Goal: Task Accomplishment & Management: Use online tool/utility

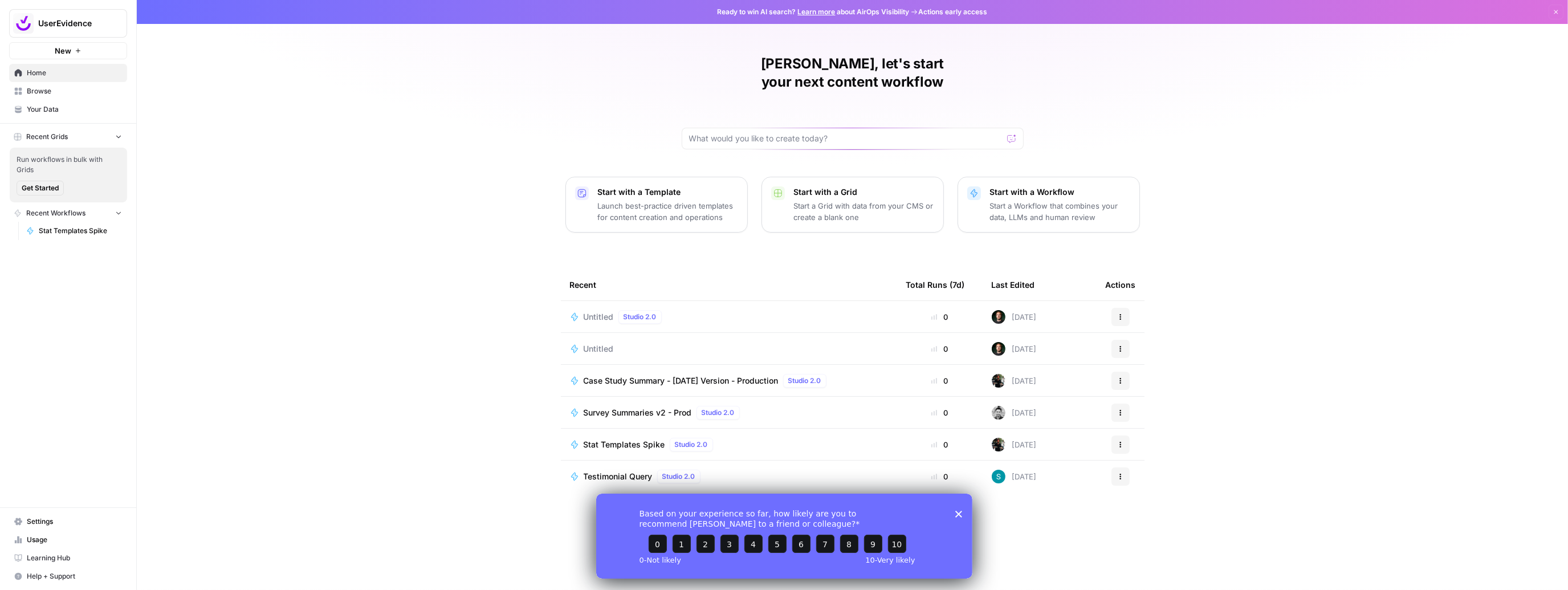
click at [740, 375] on span "Case Study Summary - [DATE] Version - Production" at bounding box center [681, 381] width 195 height 12
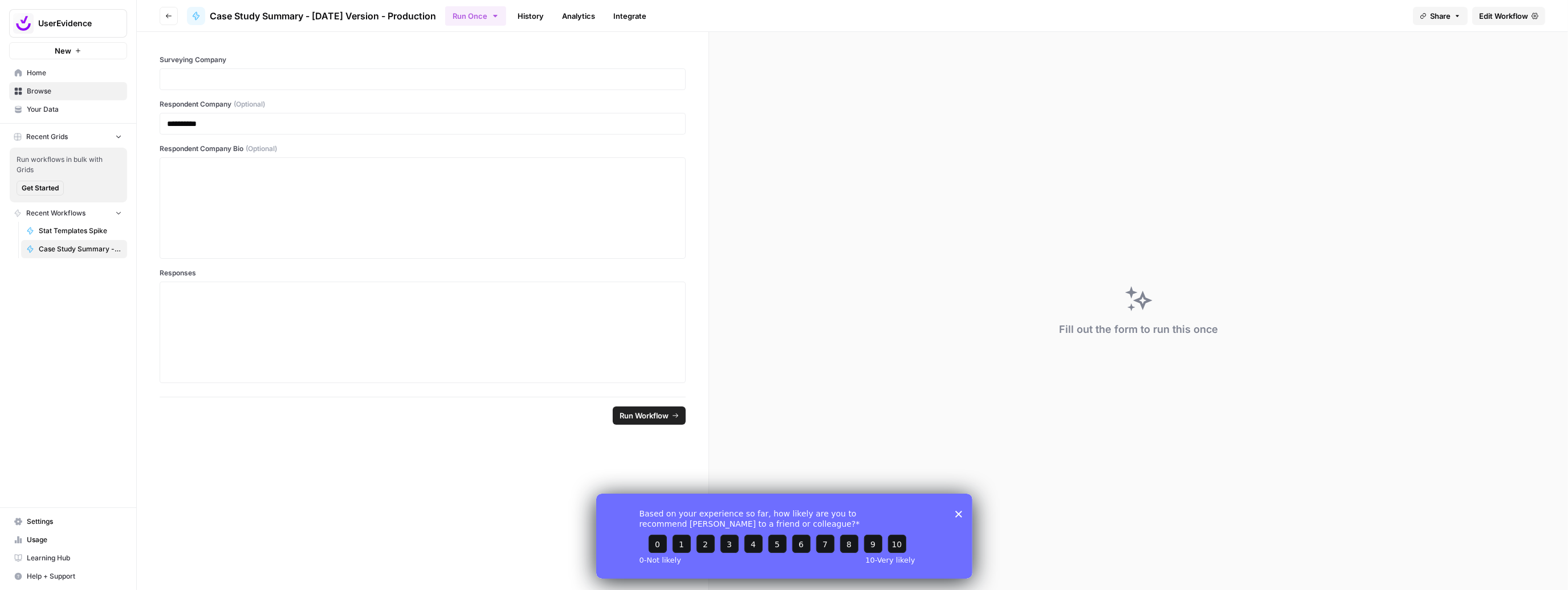
click at [959, 511] on icon "Close survey" at bounding box center [958, 514] width 7 height 7
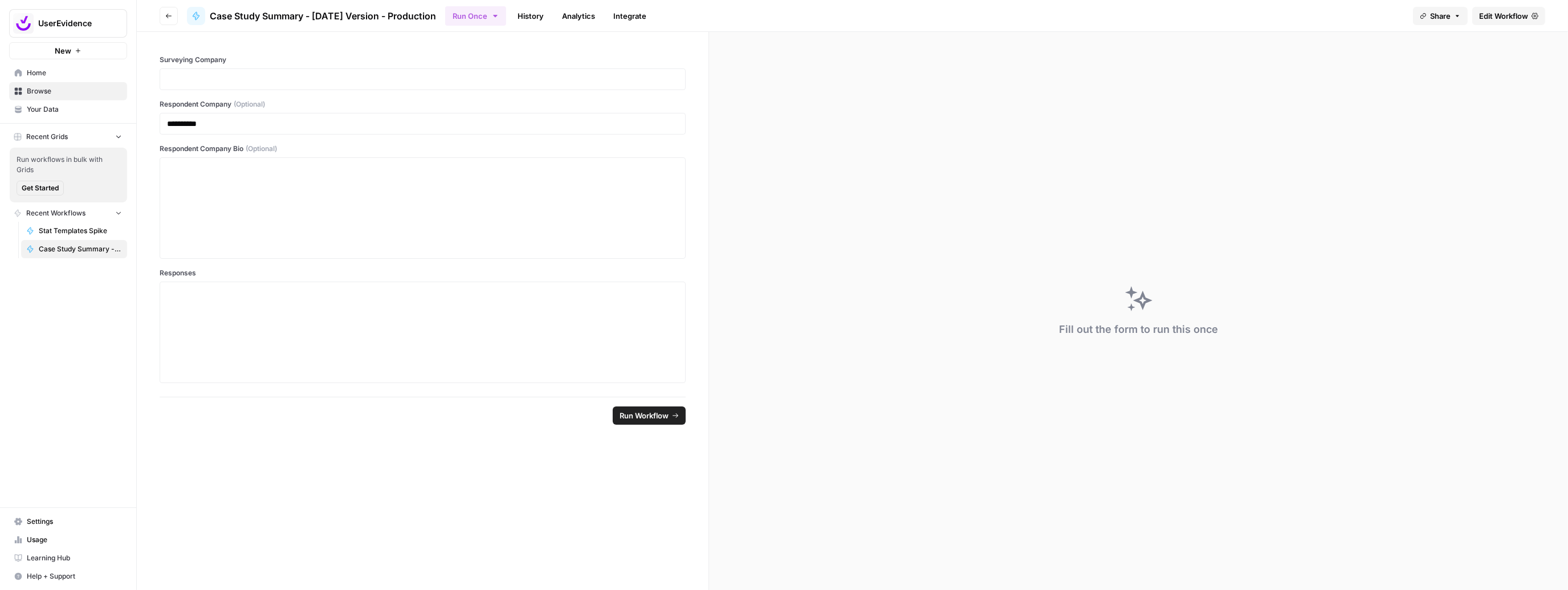
click at [1493, 15] on span "Edit Workflow" at bounding box center [1504, 16] width 49 height 12
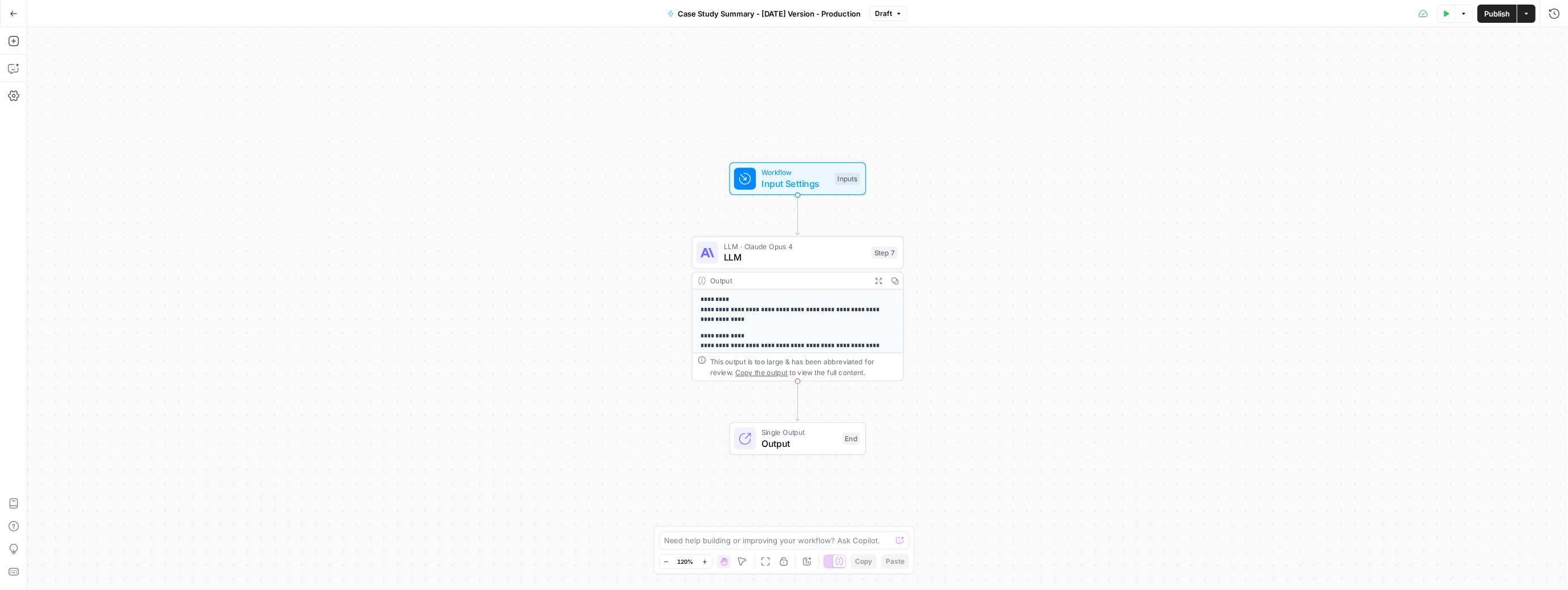
scroll to position [124, 0]
click at [805, 172] on span "Workflow" at bounding box center [795, 172] width 68 height 11
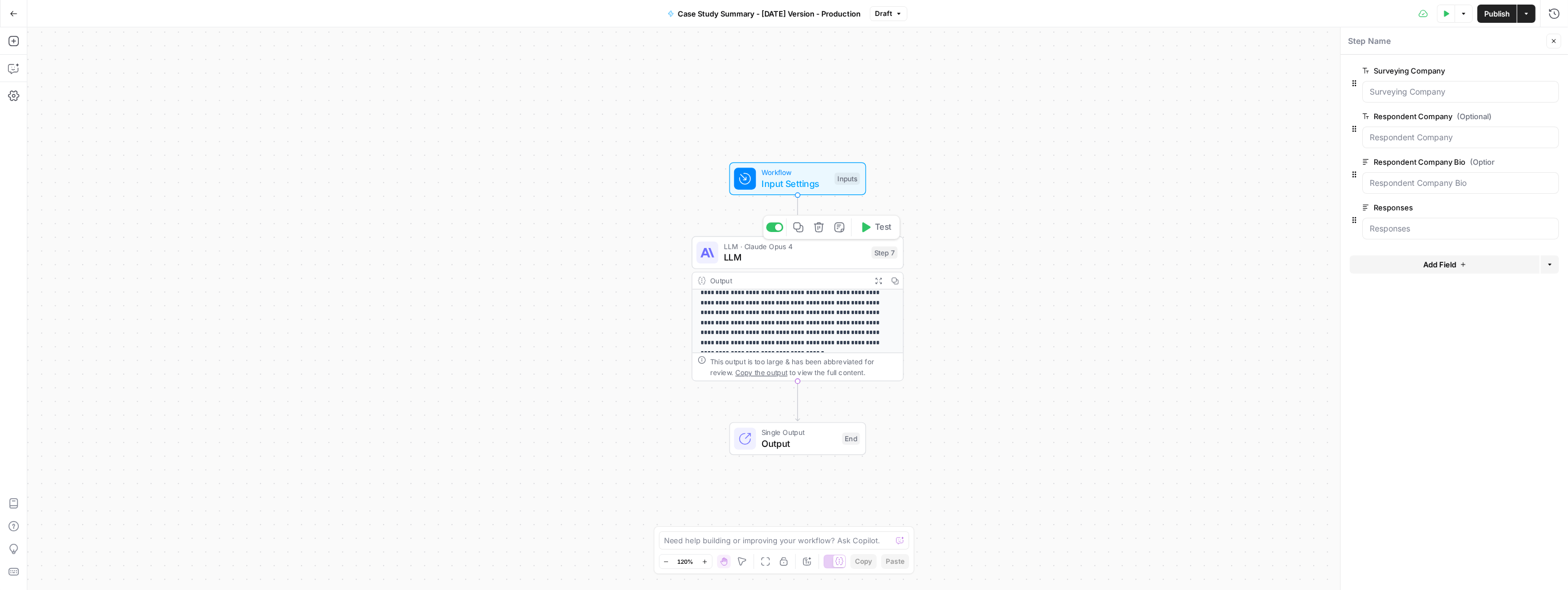
click at [768, 261] on span "LLM" at bounding box center [795, 257] width 142 height 14
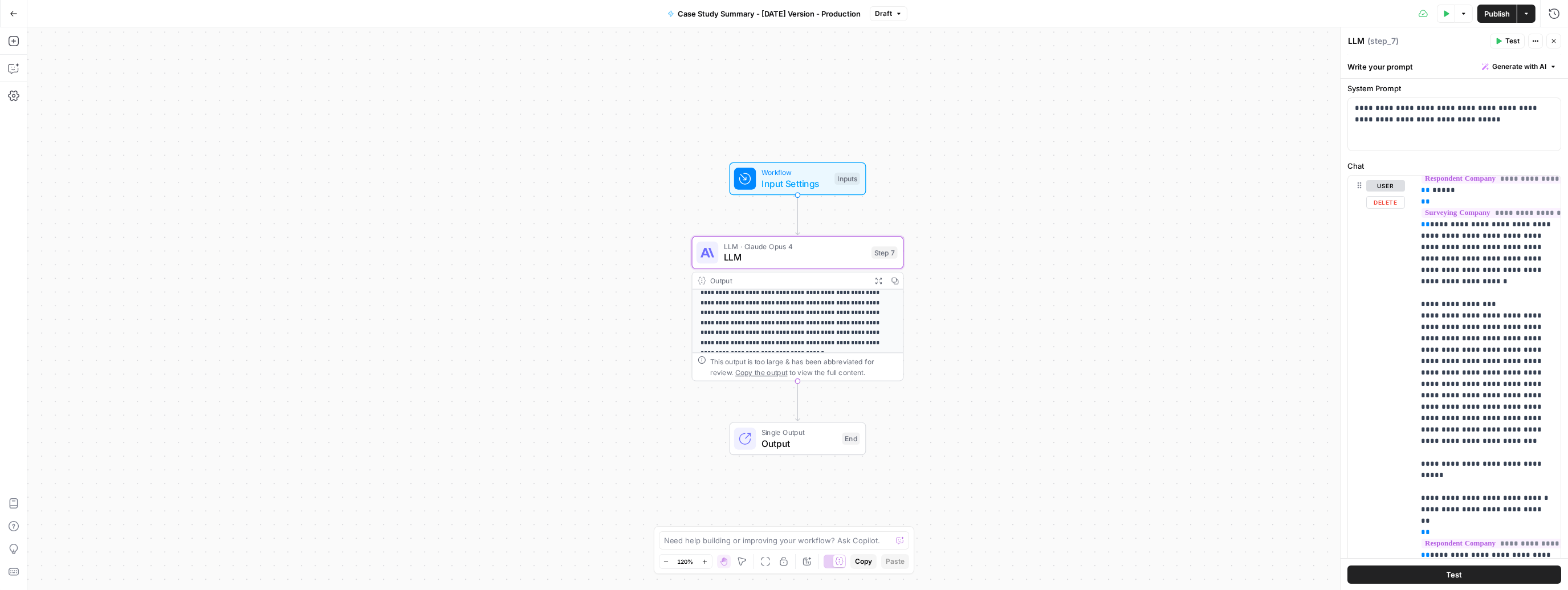
scroll to position [175, 0]
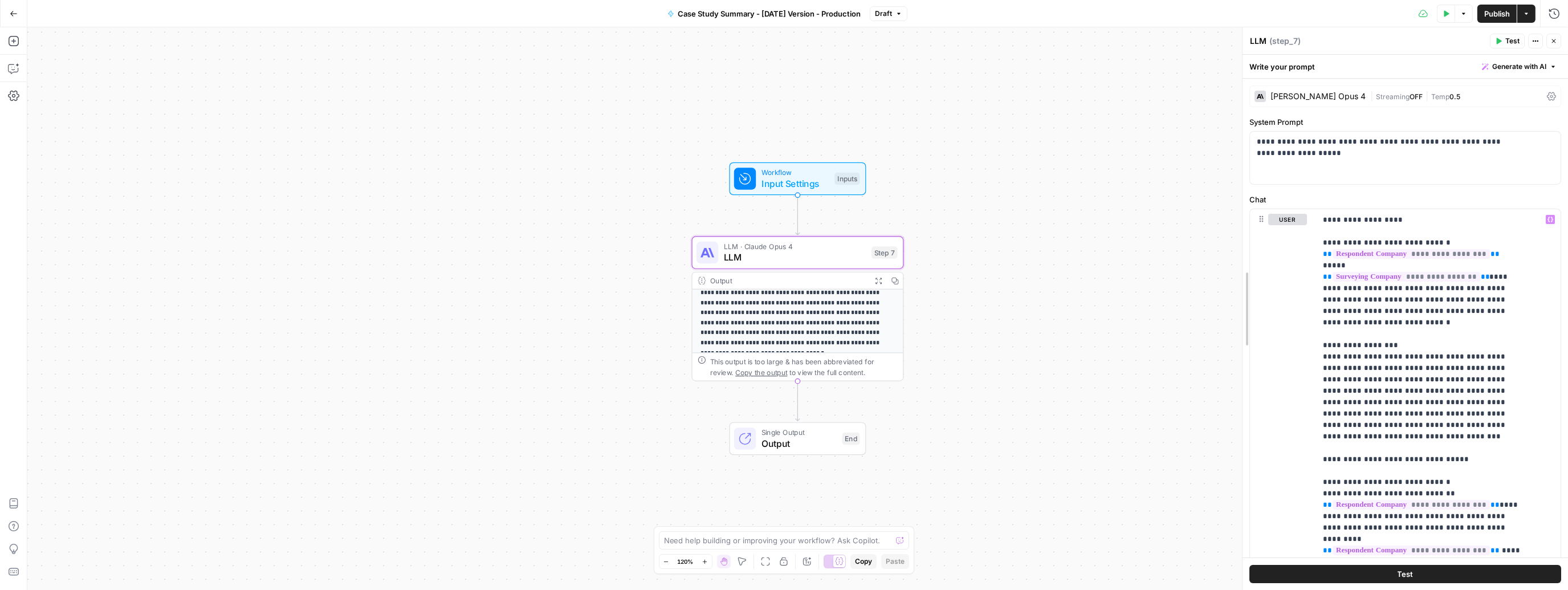
scroll to position [34, 0]
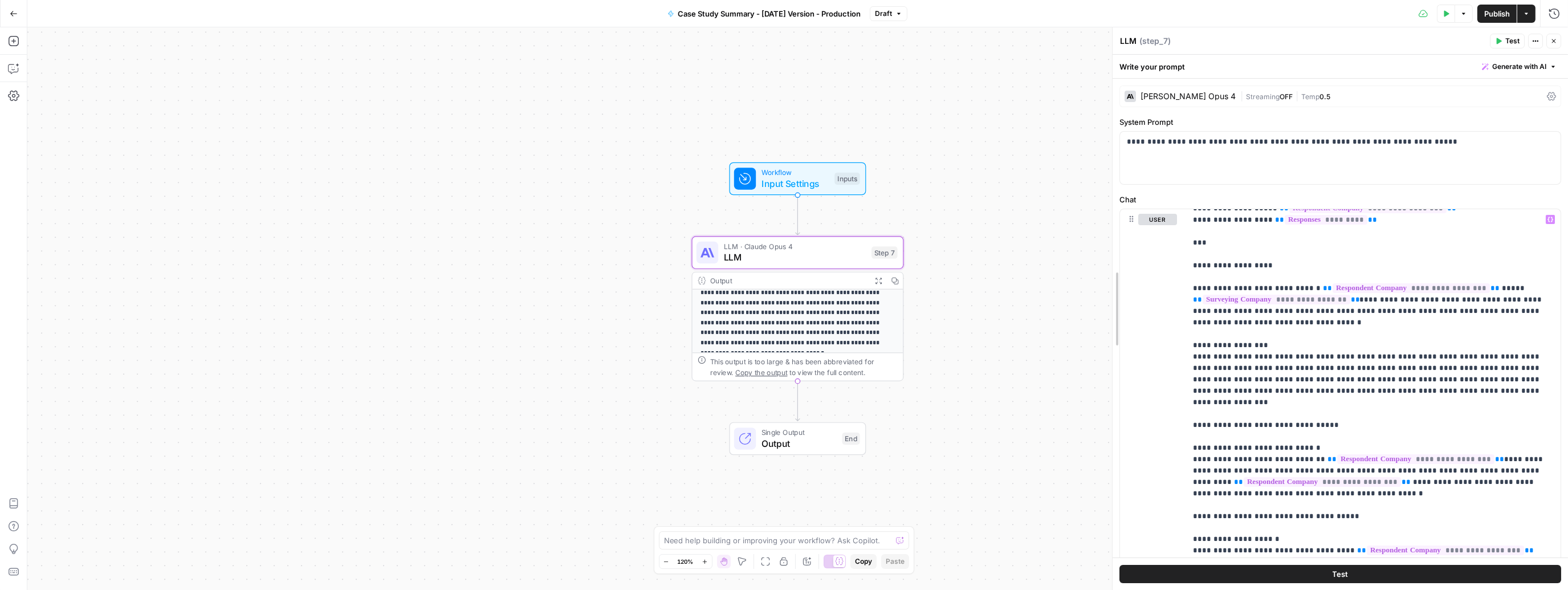
drag, startPoint x: 1342, startPoint y: 275, endPoint x: 1012, endPoint y: 232, distance: 332.8
click at [1012, 232] on body "**********" at bounding box center [784, 295] width 1568 height 590
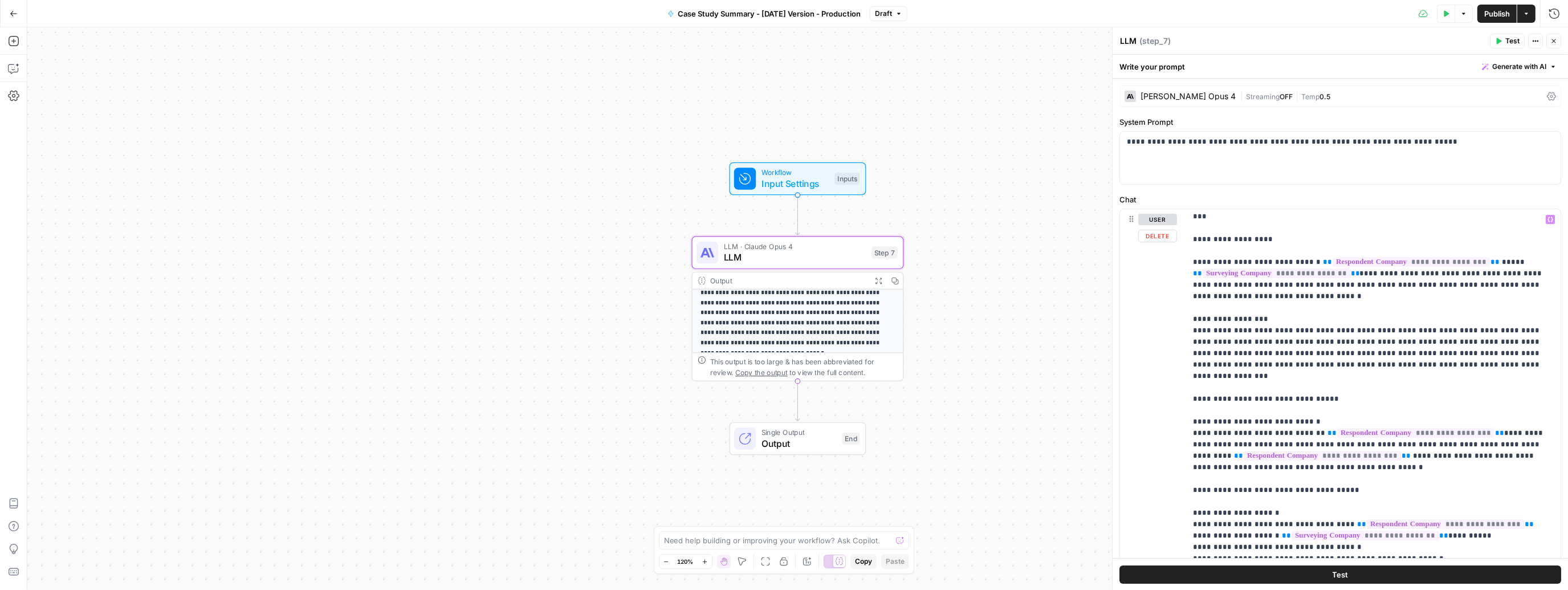
scroll to position [58, 0]
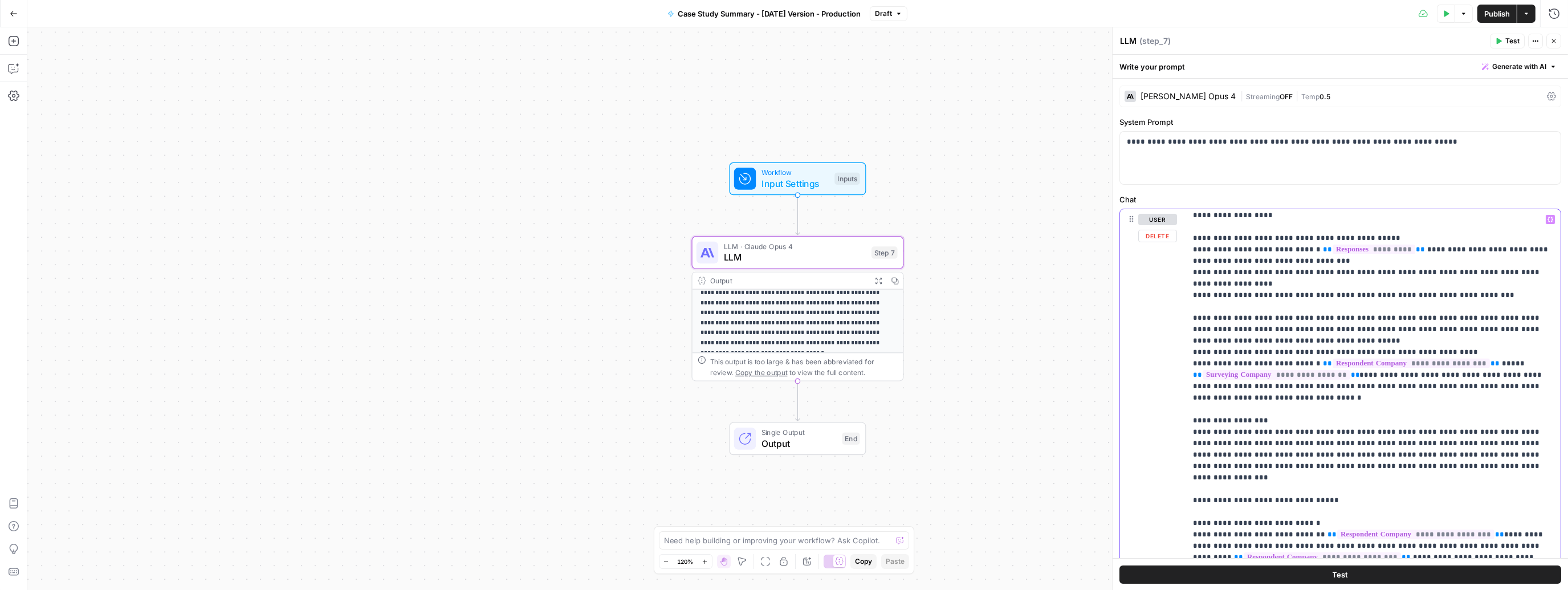
scroll to position [85, 0]
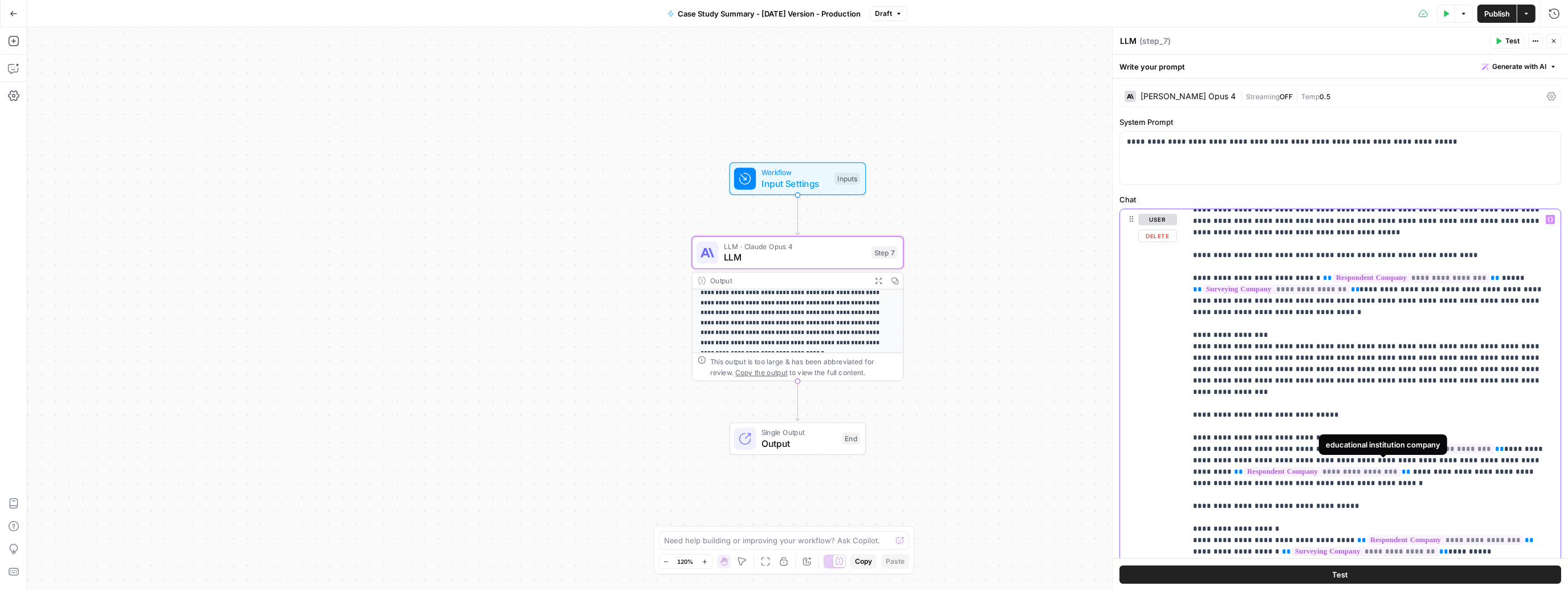
scroll to position [0, 0]
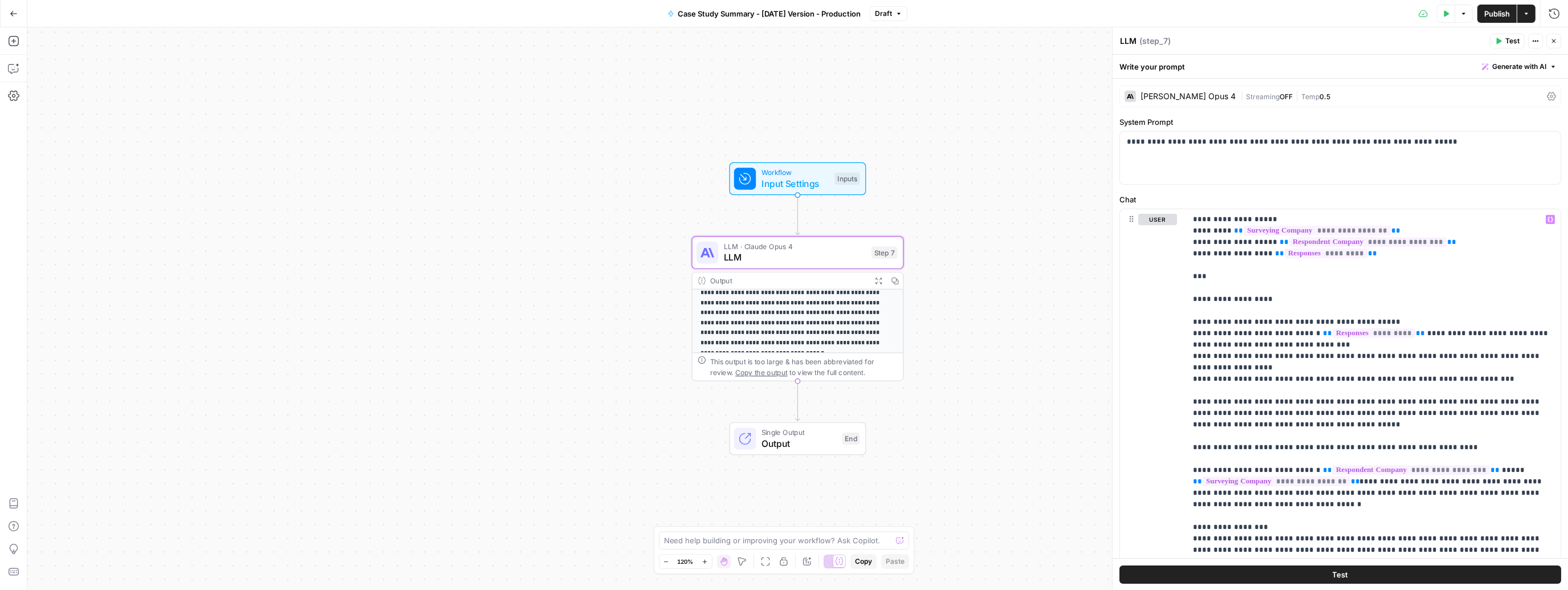
click at [1498, 45] on button "Test" at bounding box center [1507, 41] width 35 height 15
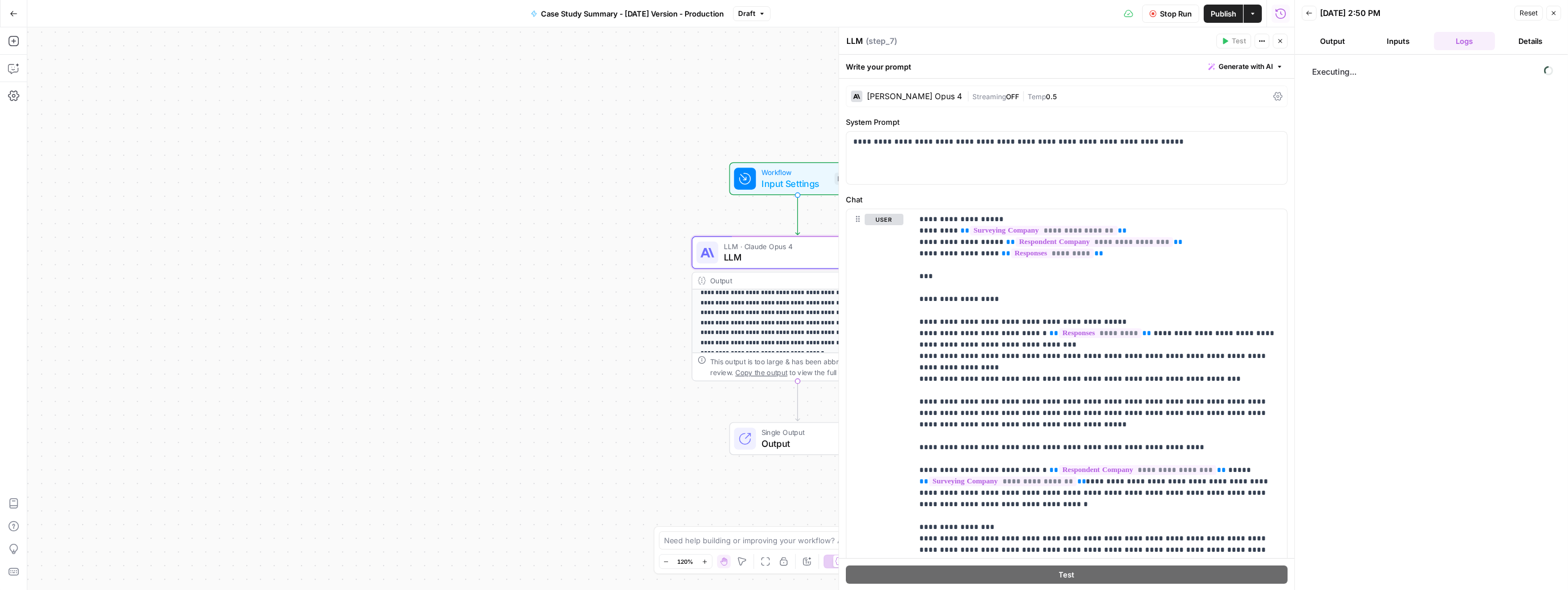
click at [1396, 39] on button "Inputs" at bounding box center [1399, 41] width 62 height 18
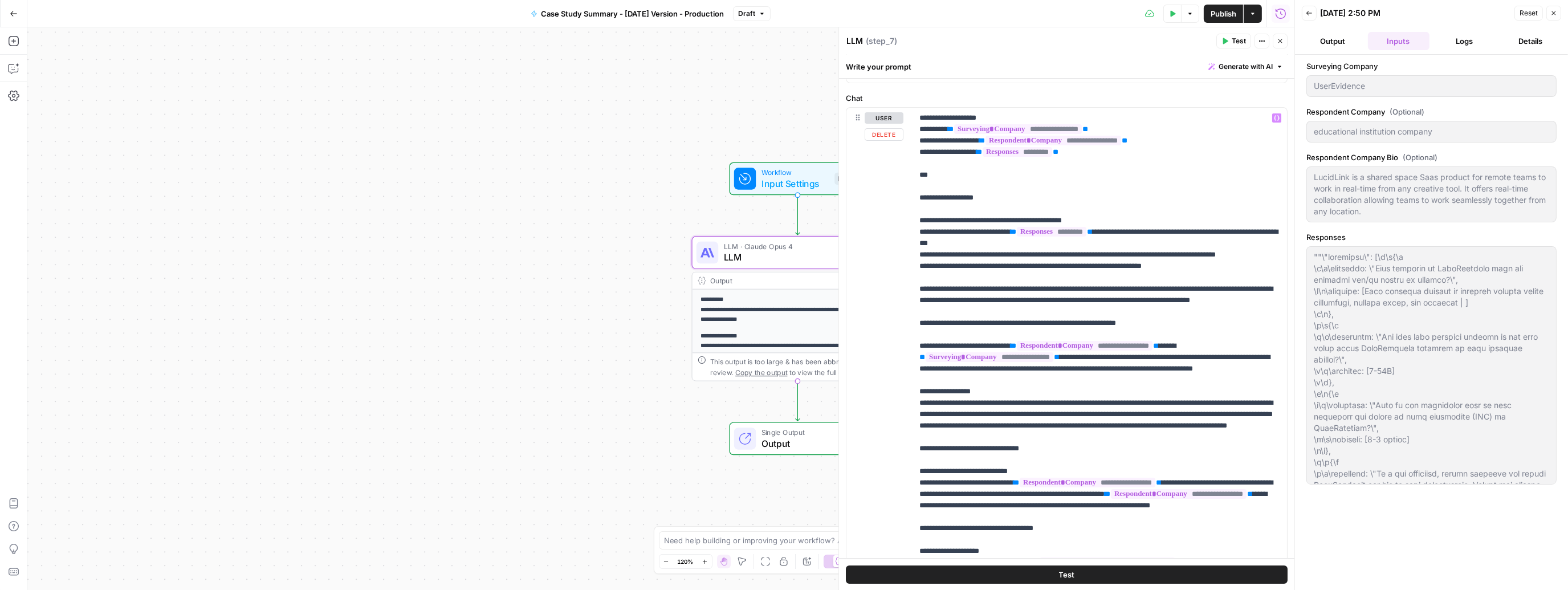
scroll to position [5, 0]
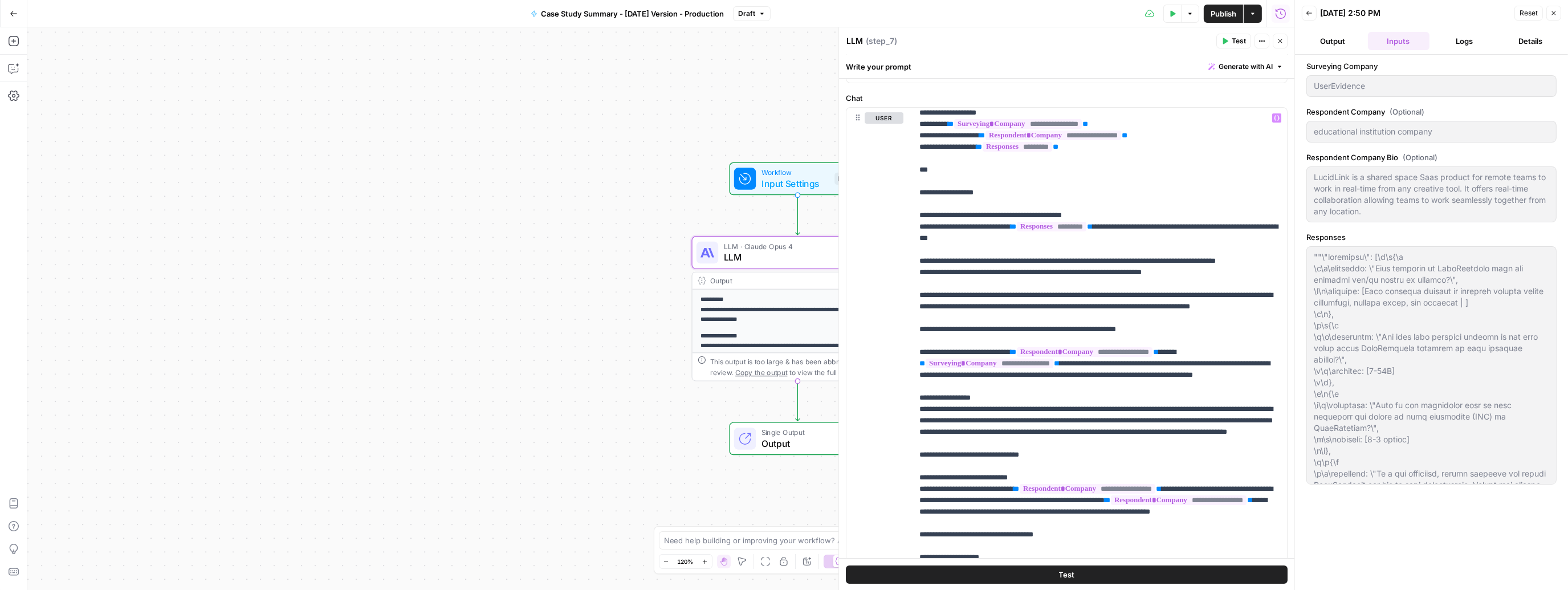
click at [1226, 15] on span "Publish" at bounding box center [1224, 14] width 26 height 12
click at [1557, 15] on icon "button" at bounding box center [1554, 13] width 7 height 7
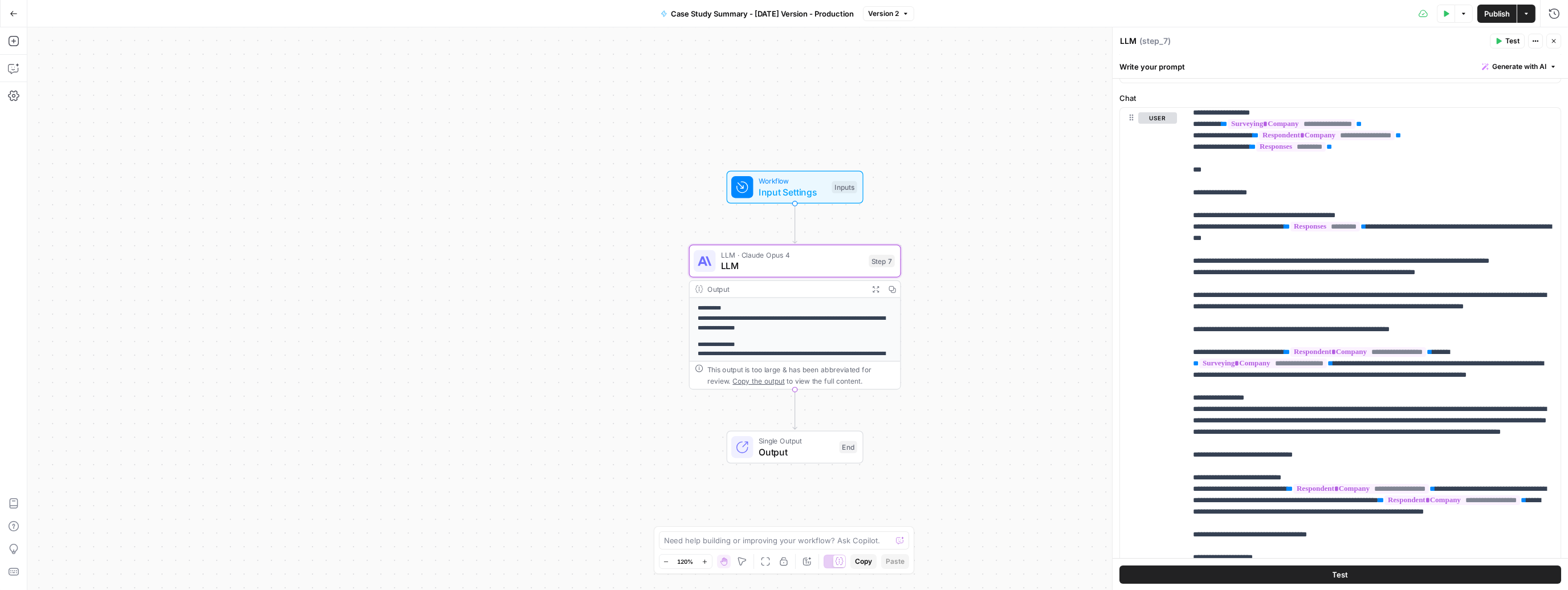
scroll to position [5, 0]
